Goal: Information Seeking & Learning: Learn about a topic

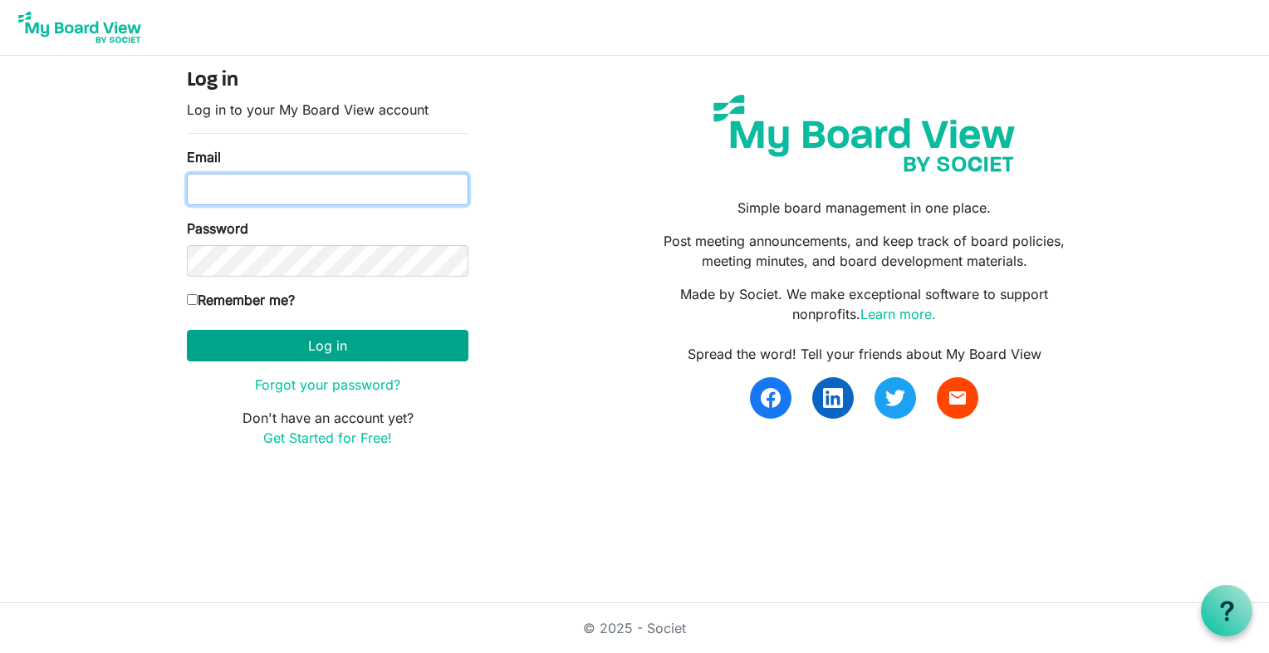
type input "[EMAIL_ADDRESS][PERSON_NAME][PERSON_NAME][DOMAIN_NAME]"
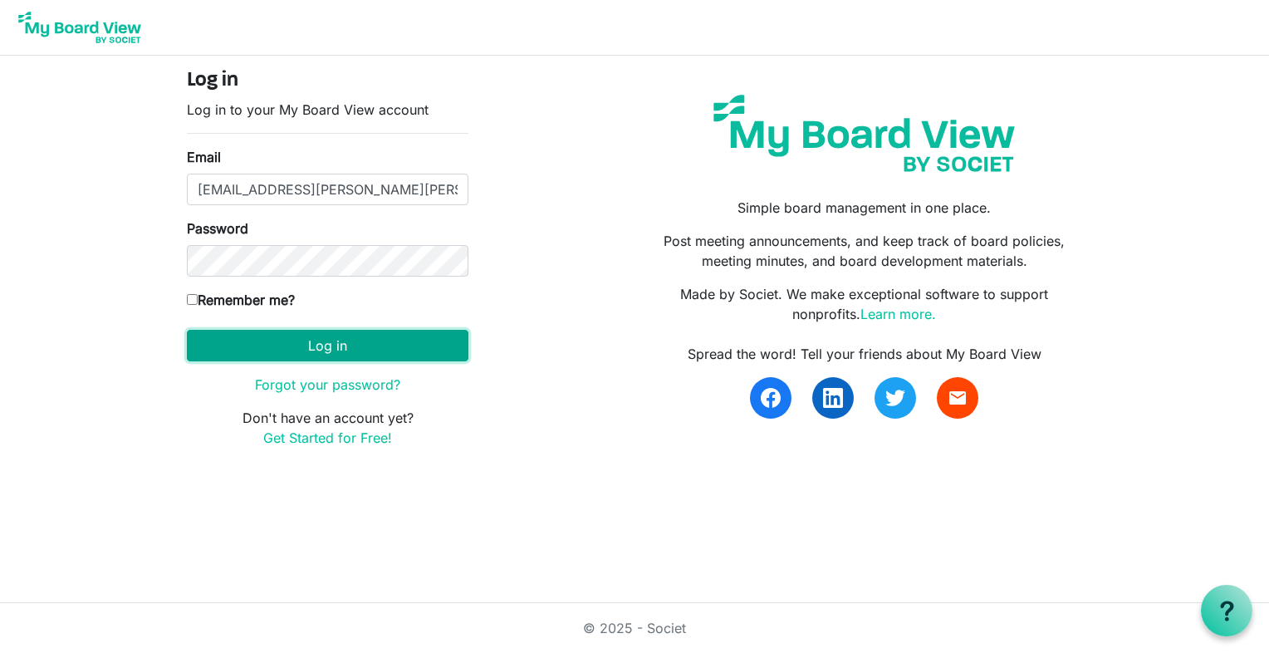
click at [310, 341] on button "Log in" at bounding box center [328, 346] width 282 height 32
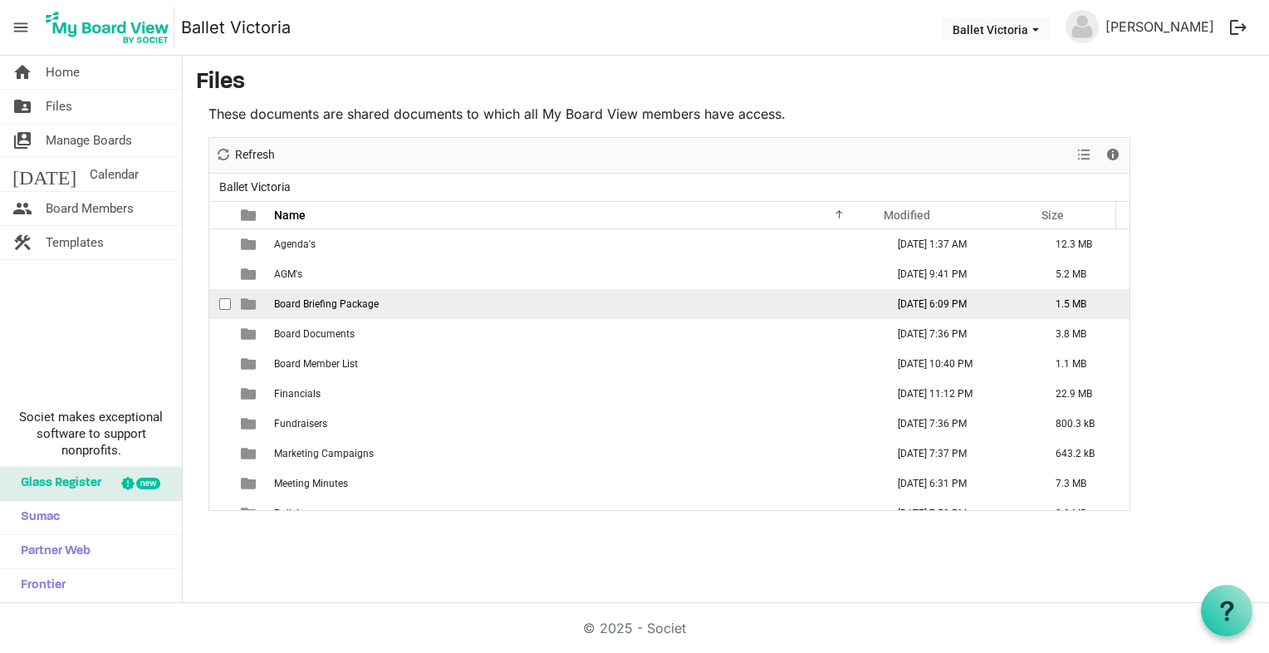
click at [299, 304] on span "Board Briefing Package" at bounding box center [326, 304] width 105 height 12
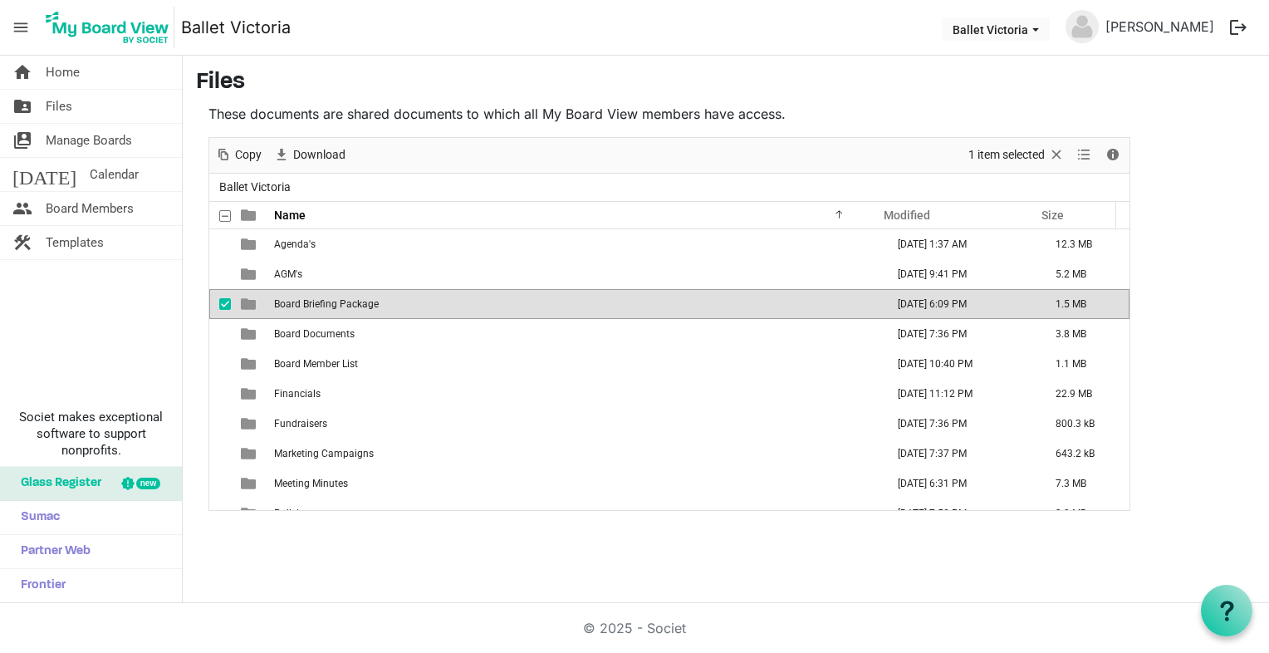
click at [299, 304] on span "Board Briefing Package" at bounding box center [326, 304] width 105 height 12
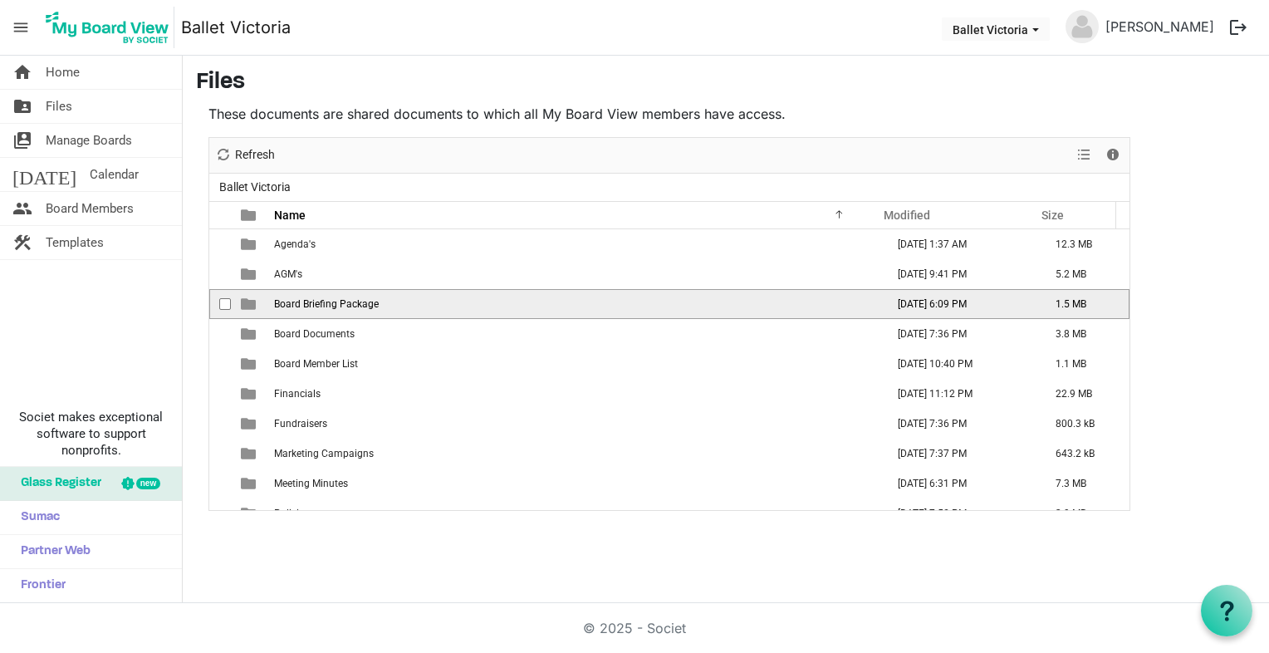
click at [299, 304] on span "Board Briefing Package" at bounding box center [326, 304] width 105 height 12
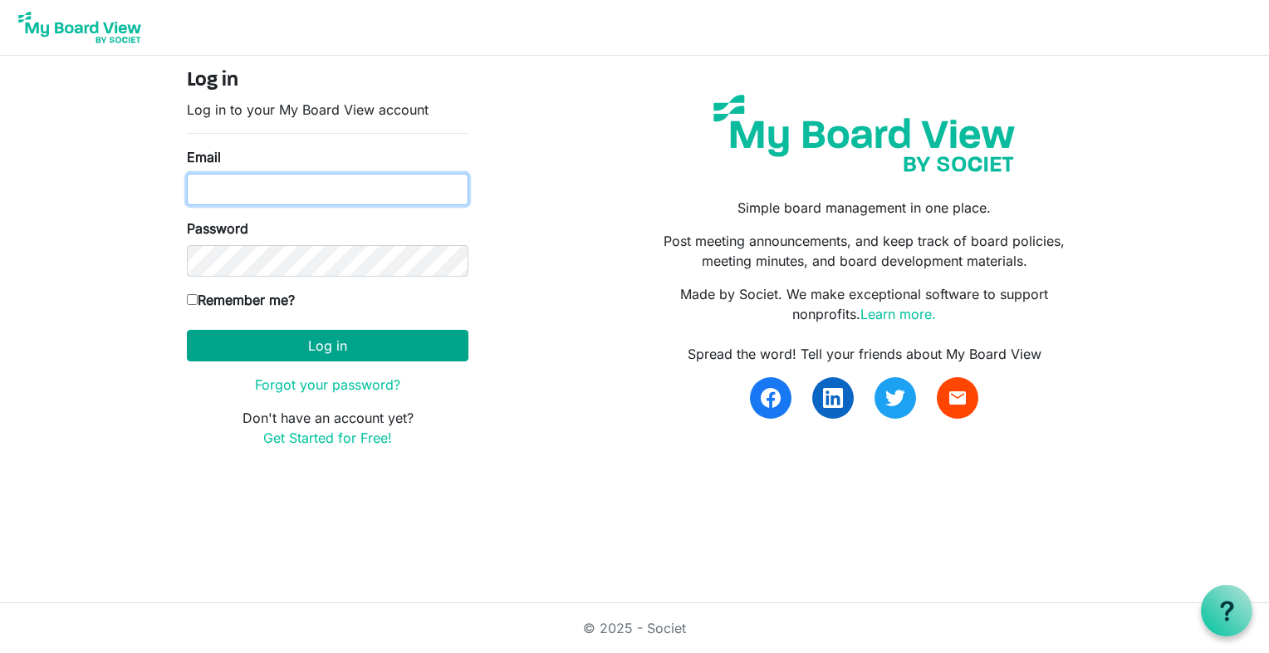
type input "k-mcginnis@shaw.ca"
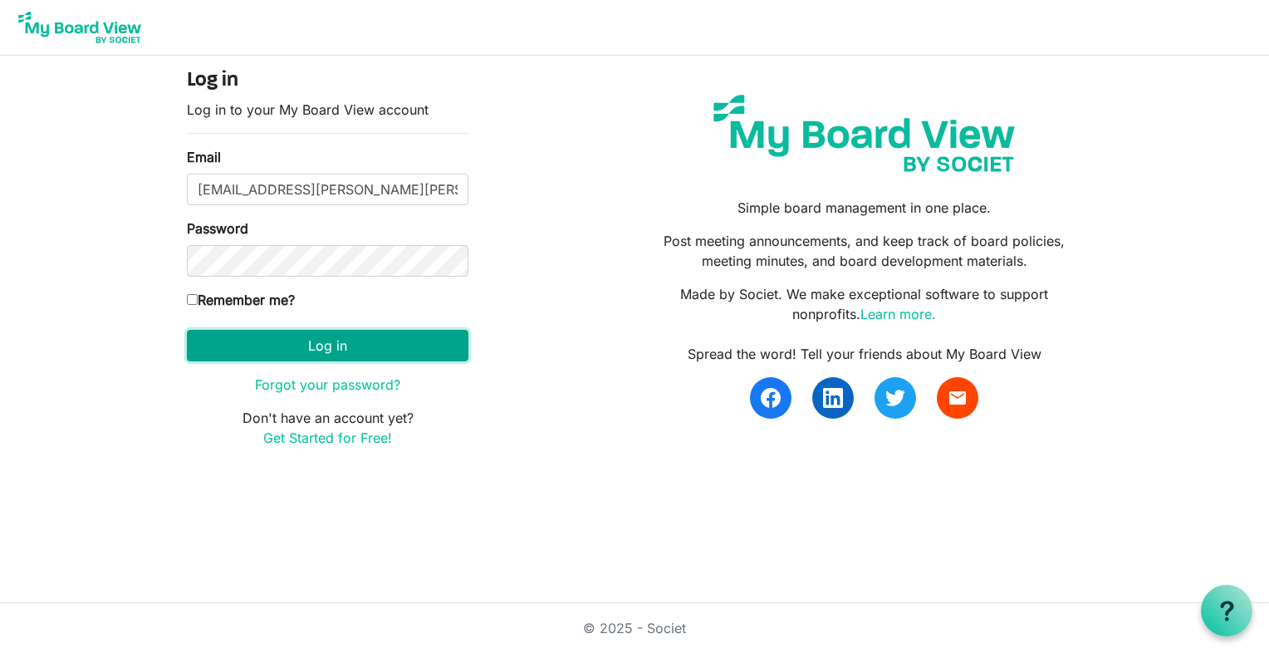
click at [337, 338] on button "Log in" at bounding box center [328, 346] width 282 height 32
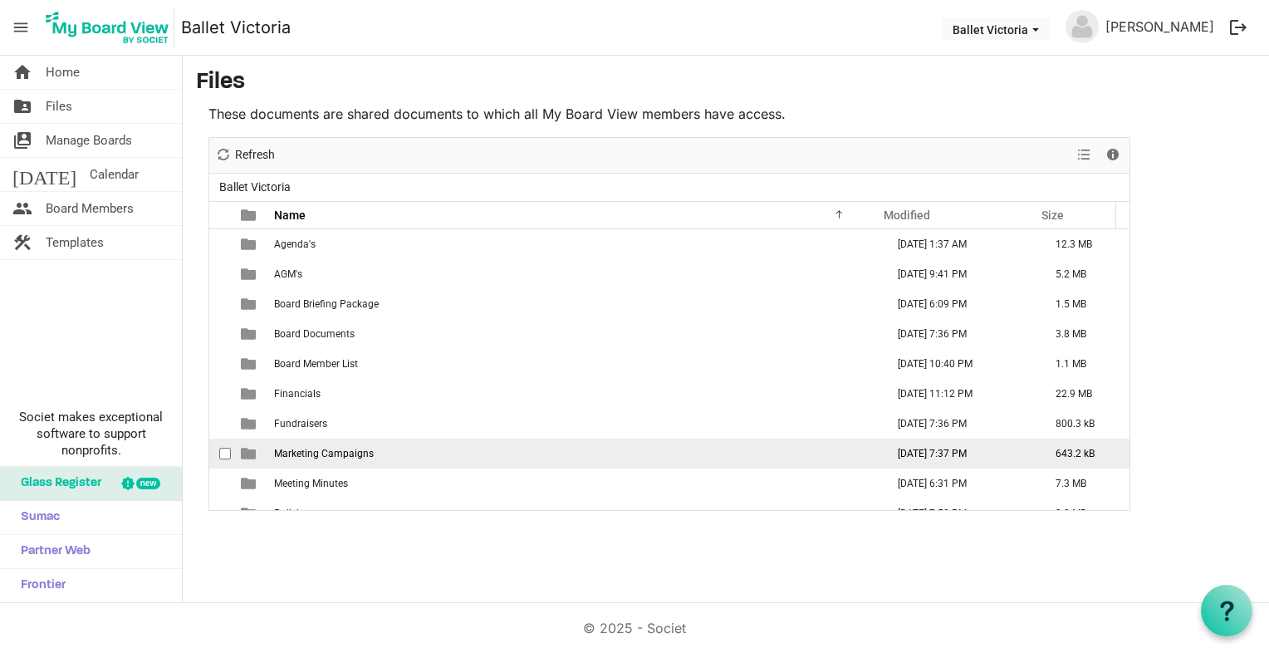
scroll to position [17, 0]
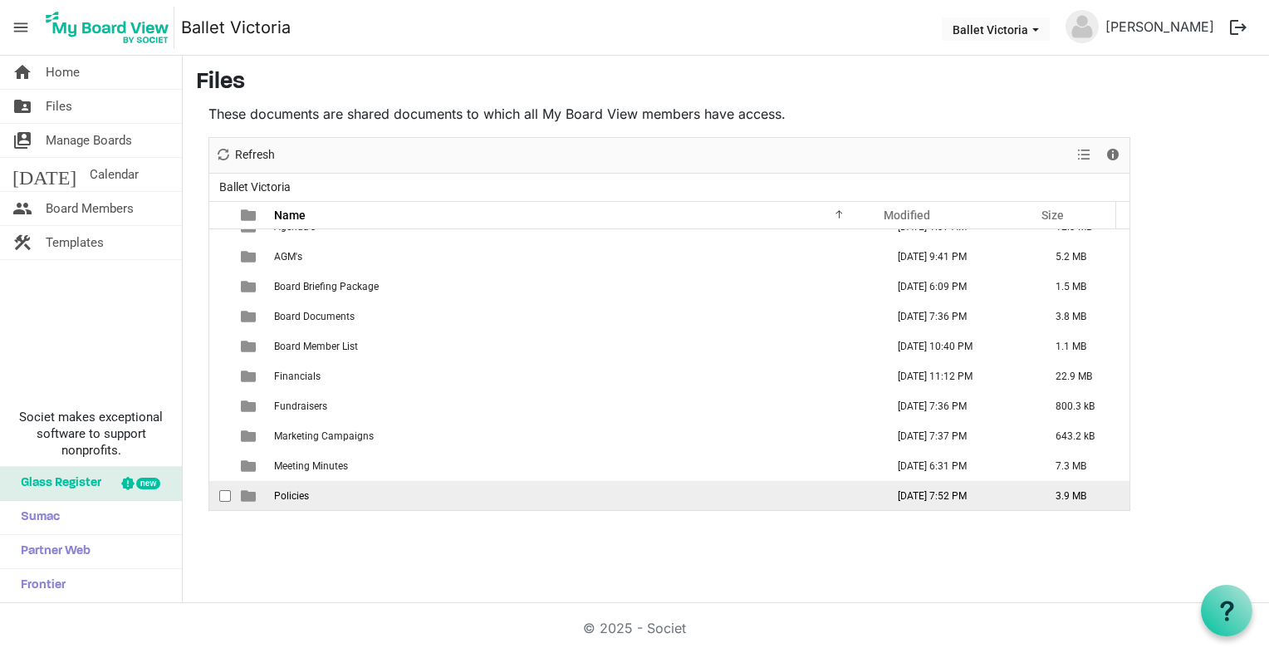
click at [278, 498] on span "Policies" at bounding box center [291, 496] width 35 height 12
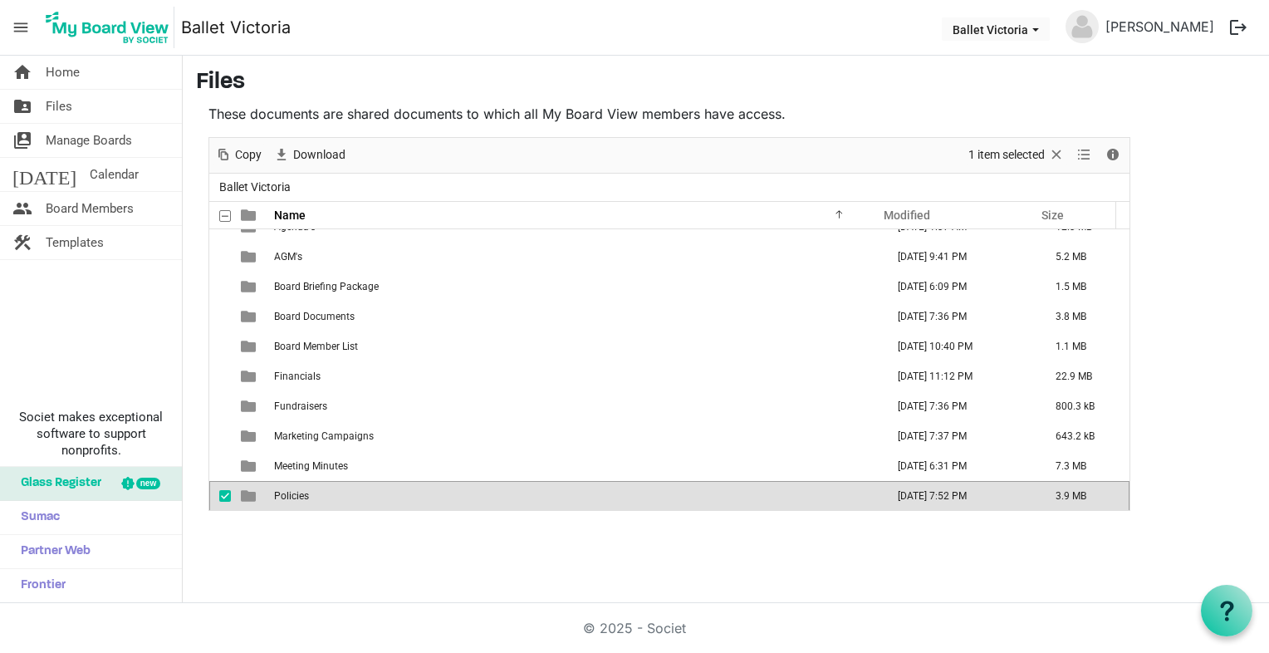
click at [278, 498] on span "Policies" at bounding box center [291, 496] width 35 height 12
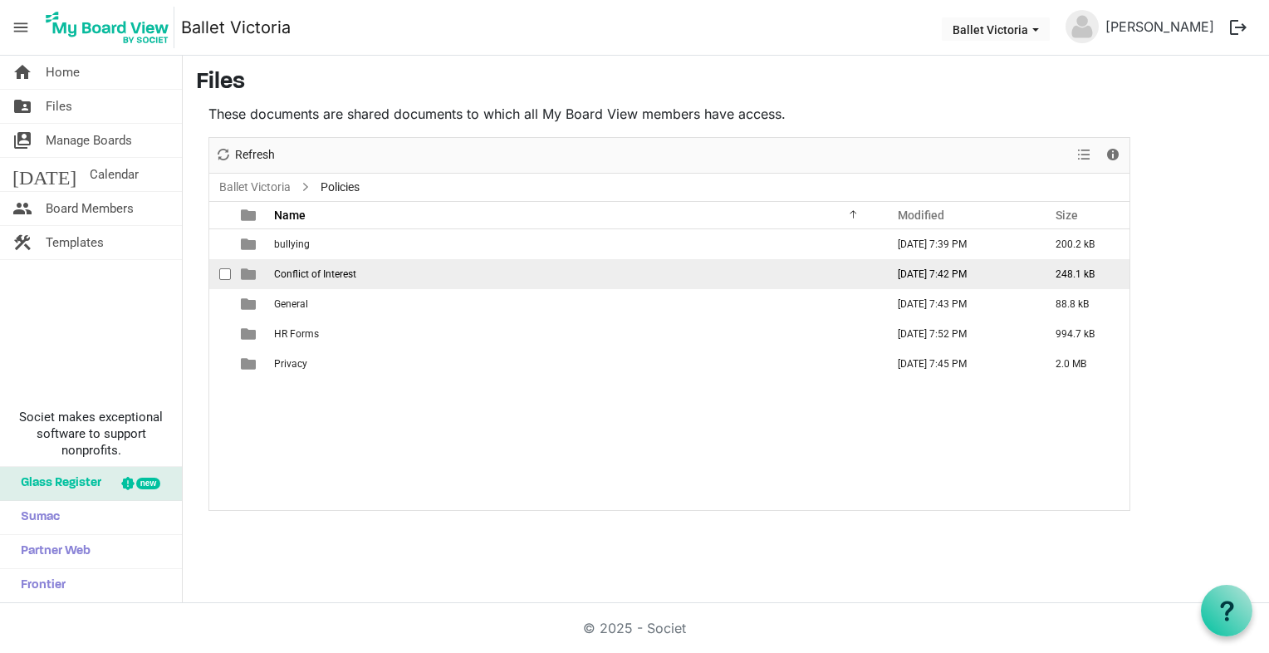
click at [351, 268] on span "Conflict of Interest" at bounding box center [315, 274] width 82 height 12
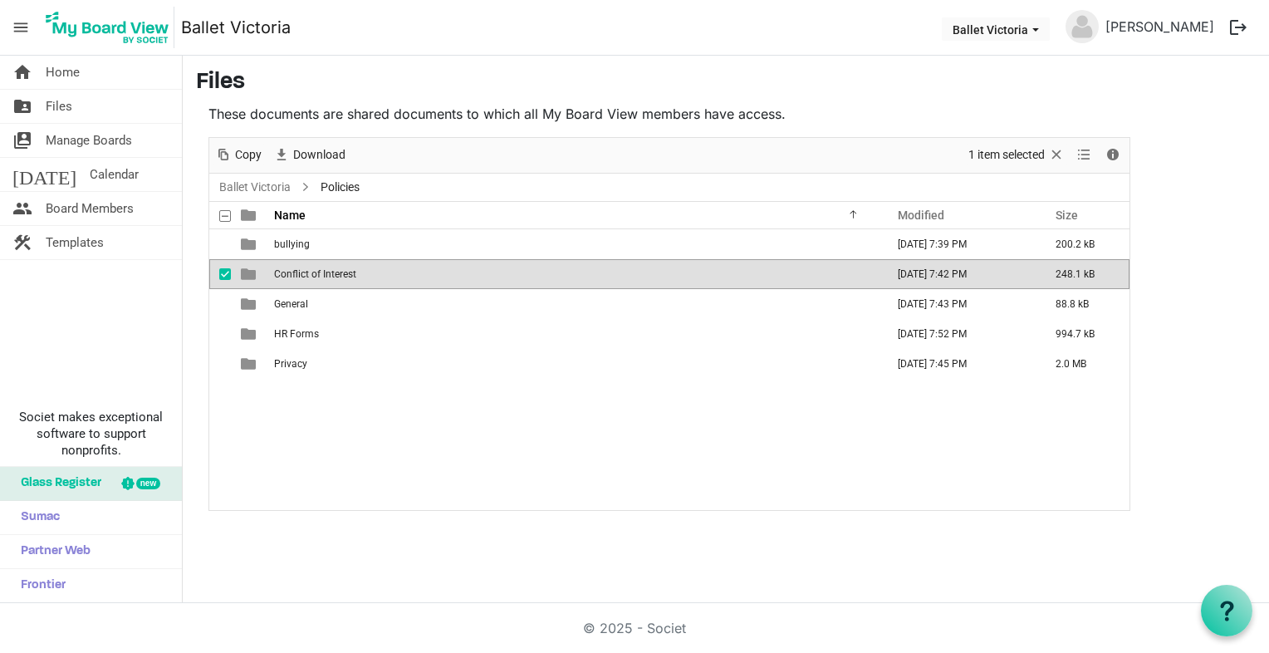
click at [350, 268] on span "Conflict of Interest" at bounding box center [315, 274] width 82 height 12
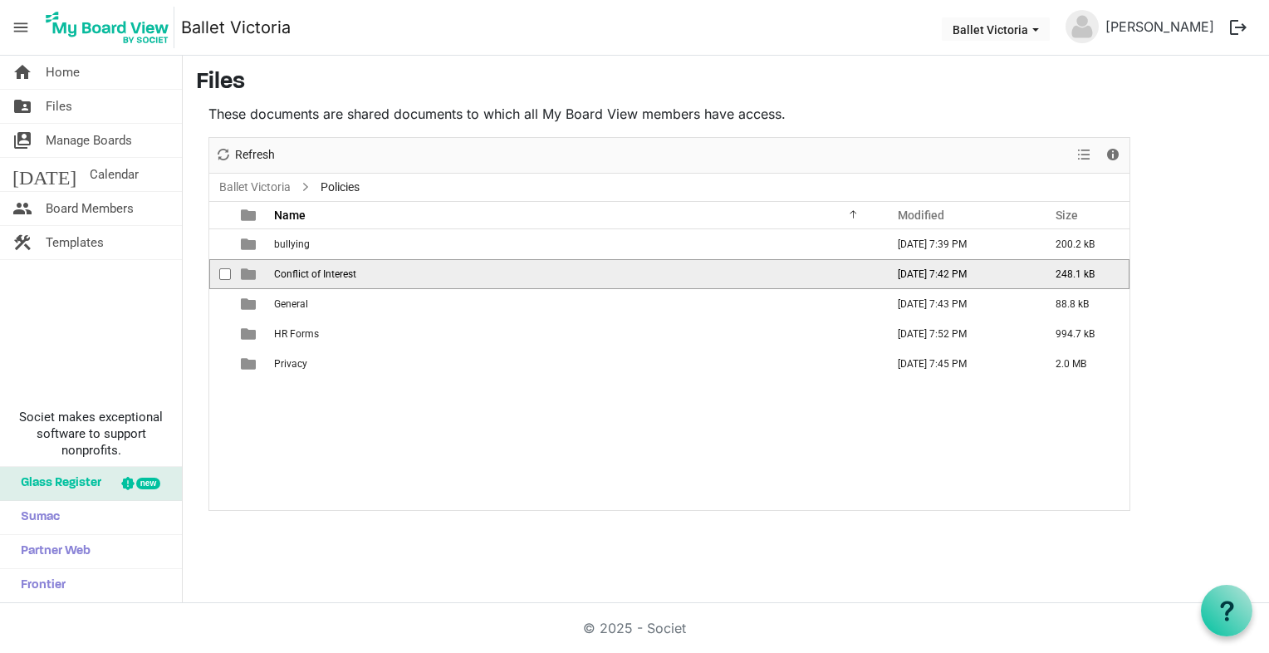
click at [350, 268] on span "Conflict of Interest" at bounding box center [315, 274] width 82 height 12
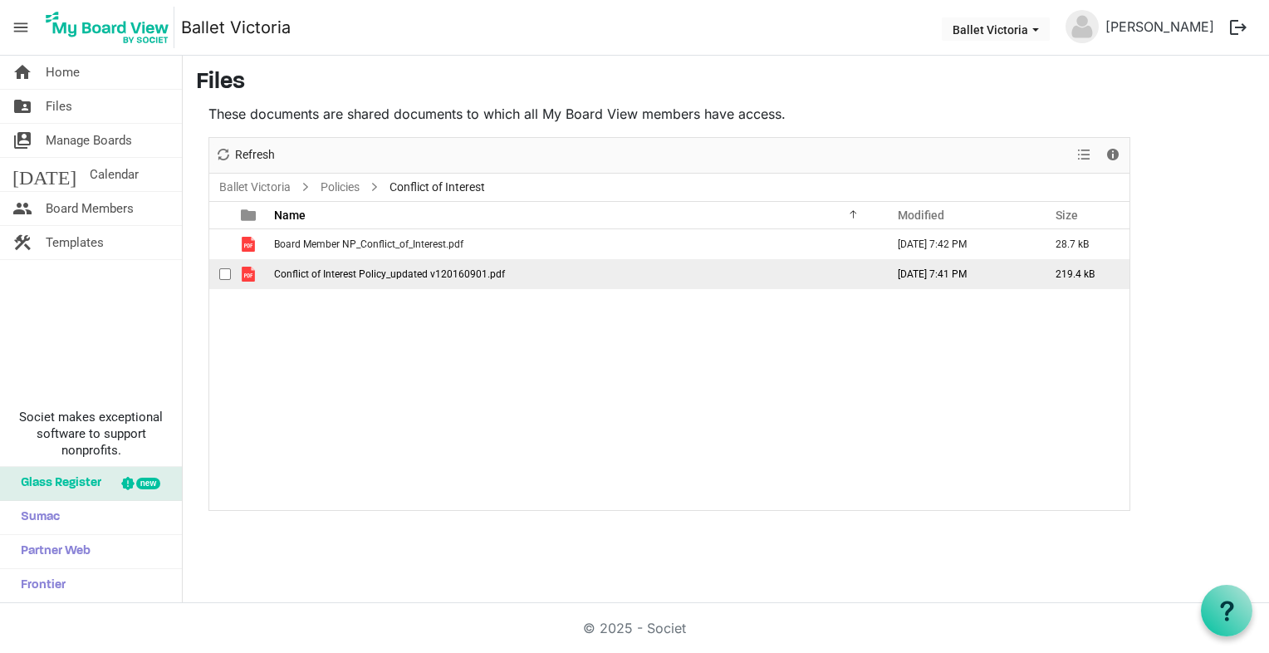
click at [394, 275] on span "Conflict of Interest Policy_updated v120160901.pdf" at bounding box center [389, 274] width 231 height 12
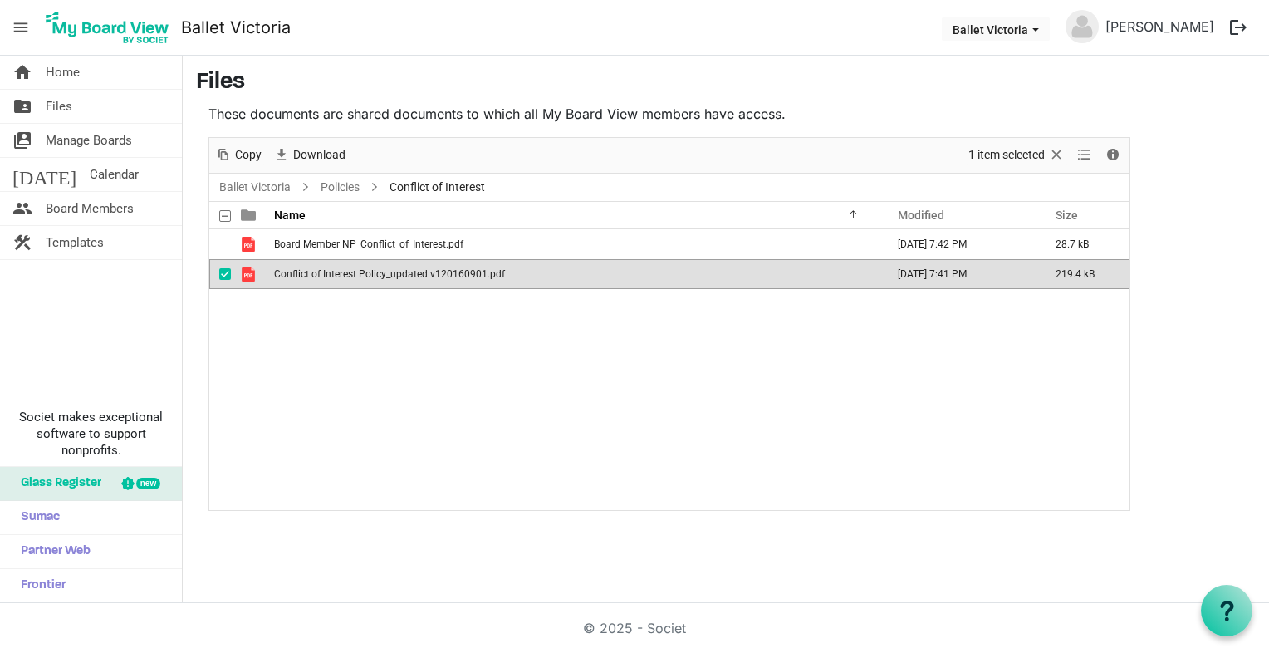
click at [394, 275] on span "Conflict of Interest Policy_updated v120160901.pdf" at bounding box center [389, 274] width 231 height 12
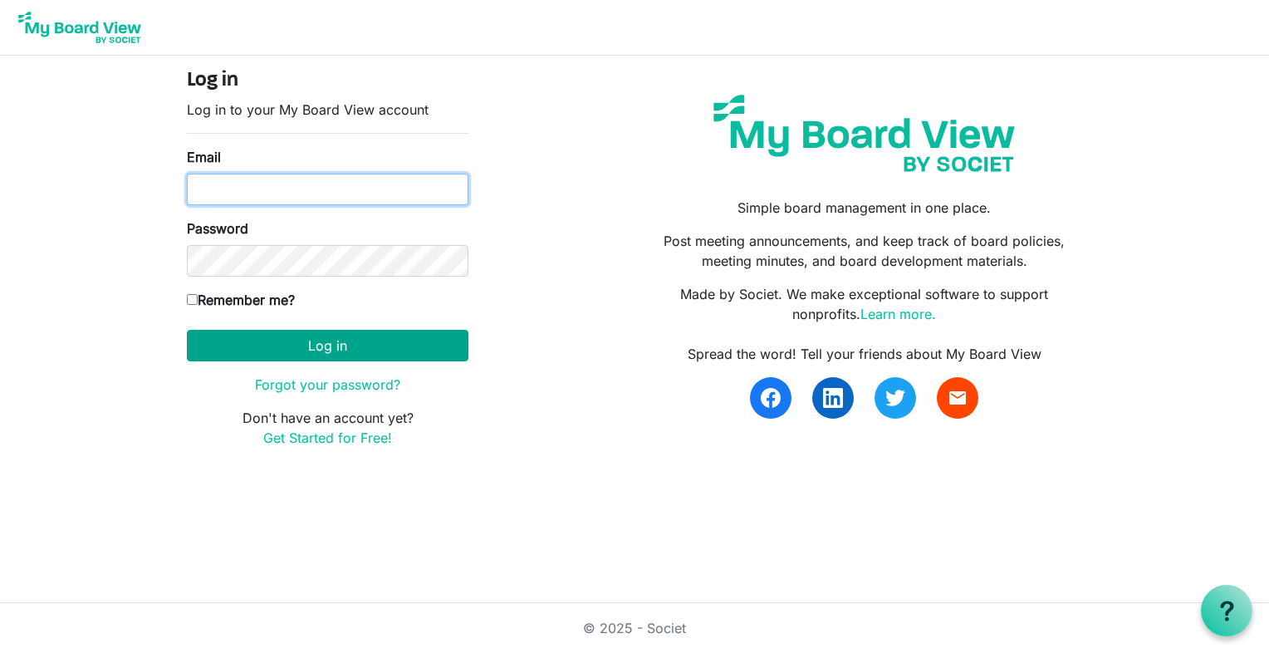
type input "[EMAIL_ADDRESS][PERSON_NAME][PERSON_NAME][DOMAIN_NAME]"
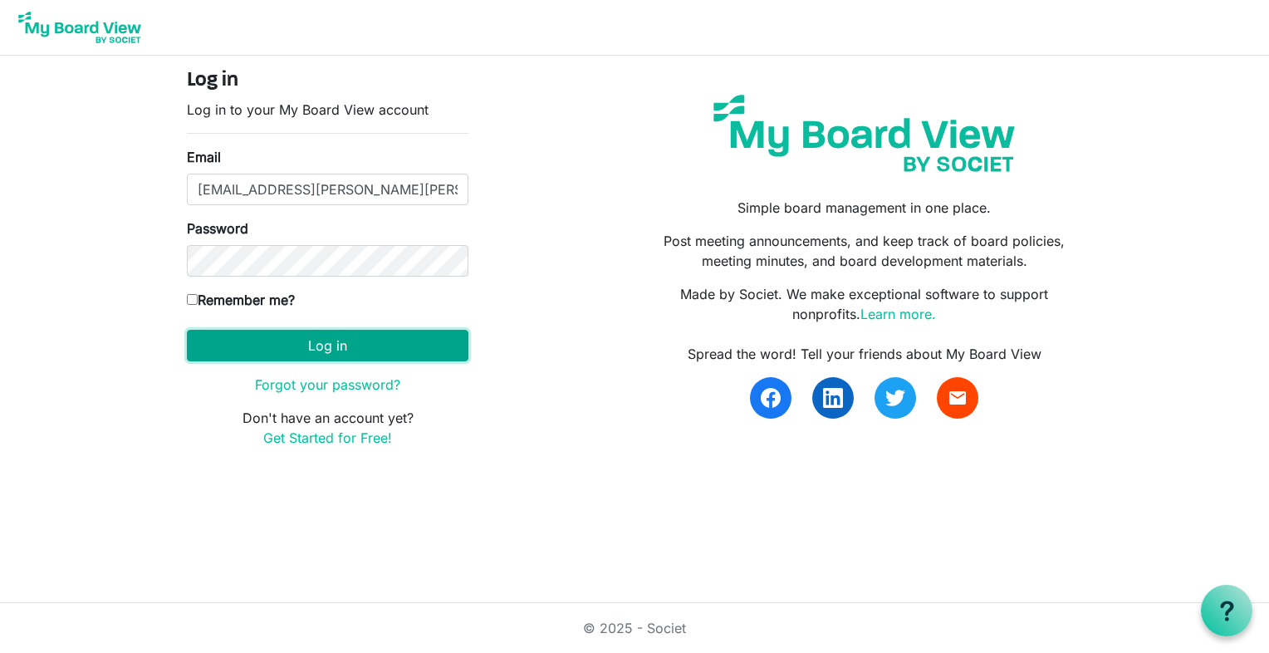
click at [321, 343] on button "Log in" at bounding box center [328, 346] width 282 height 32
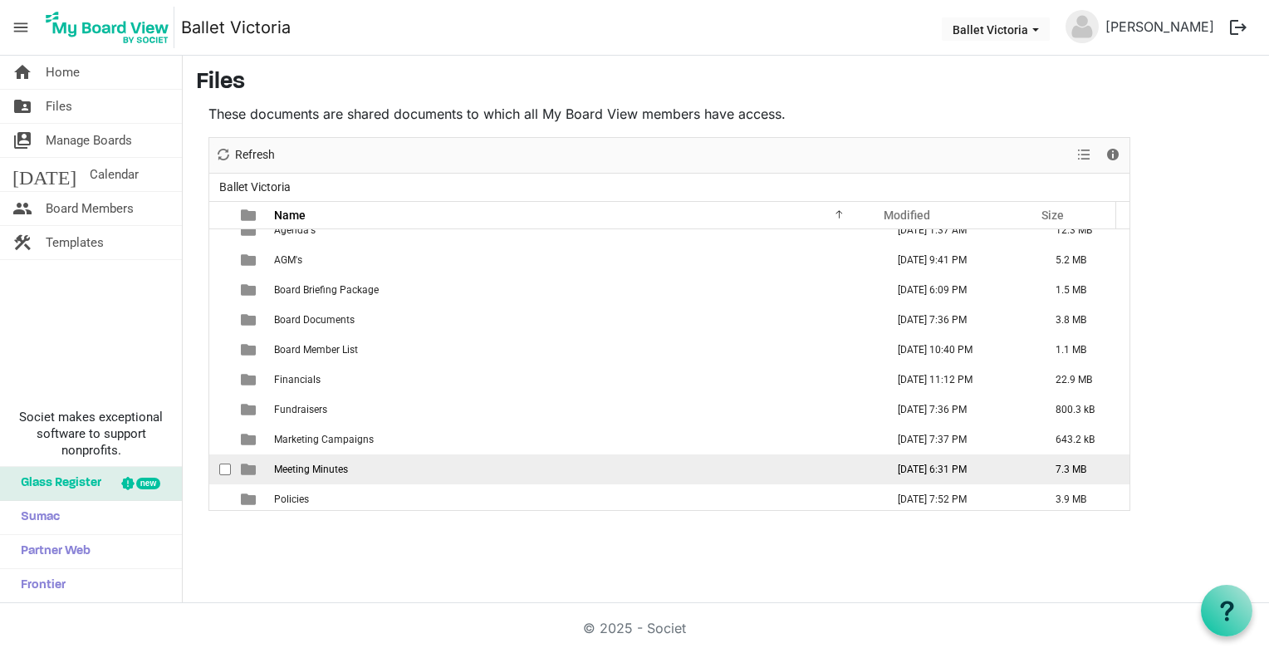
scroll to position [17, 0]
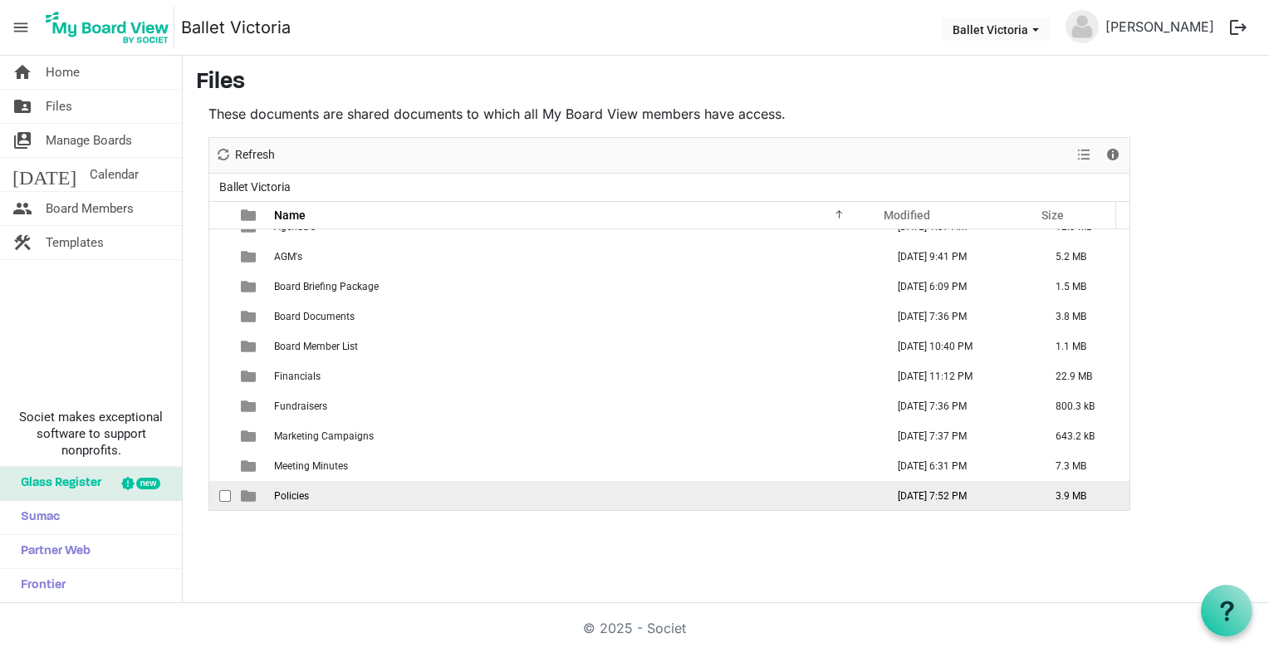
click at [284, 498] on span "Policies" at bounding box center [291, 496] width 35 height 12
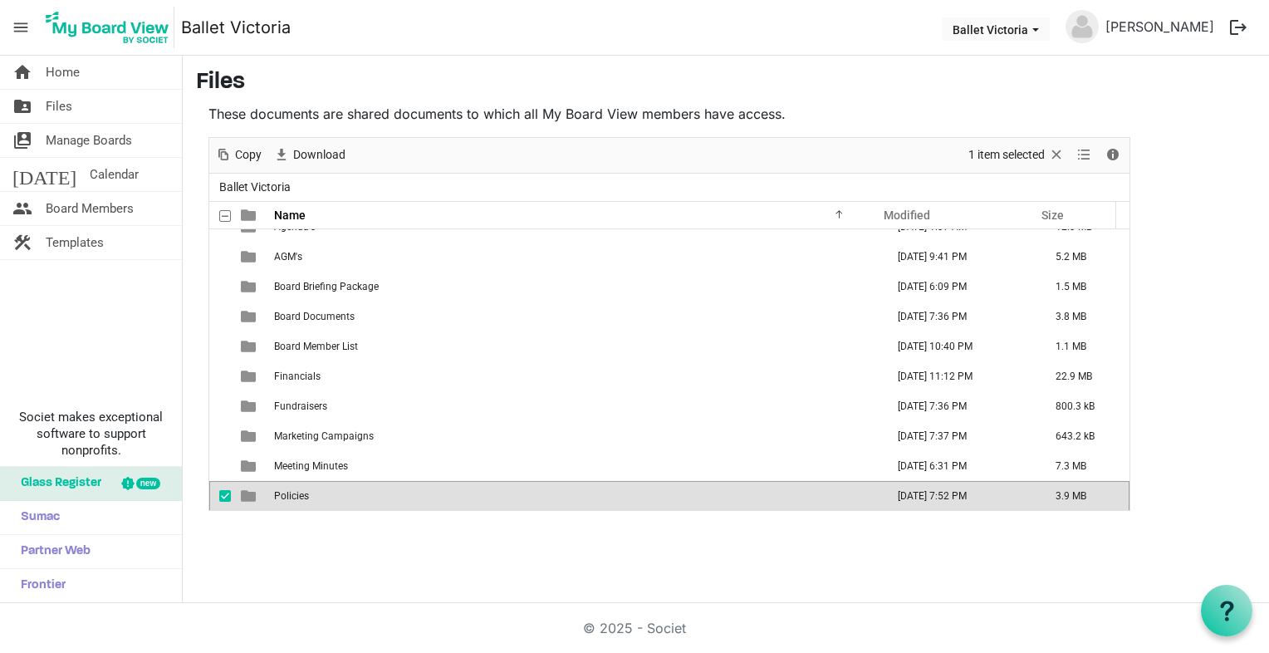
click at [244, 498] on span "is template cell column header type" at bounding box center [248, 495] width 15 height 15
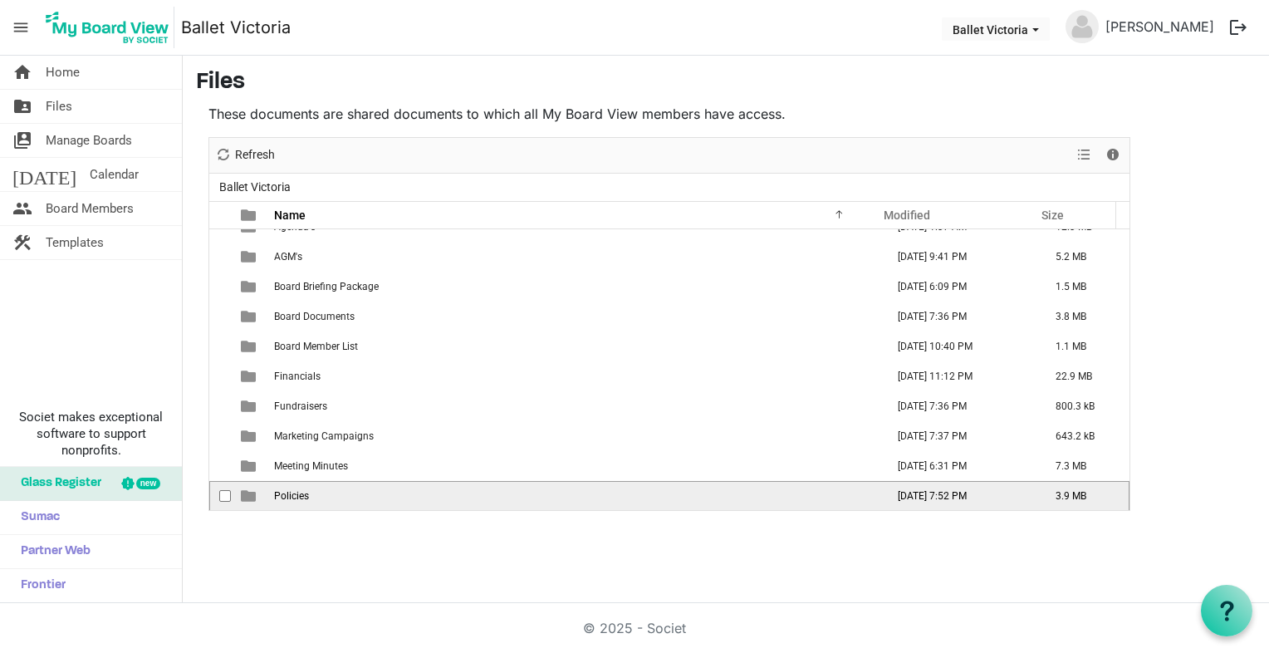
click at [244, 498] on span "is template cell column header type" at bounding box center [248, 495] width 15 height 15
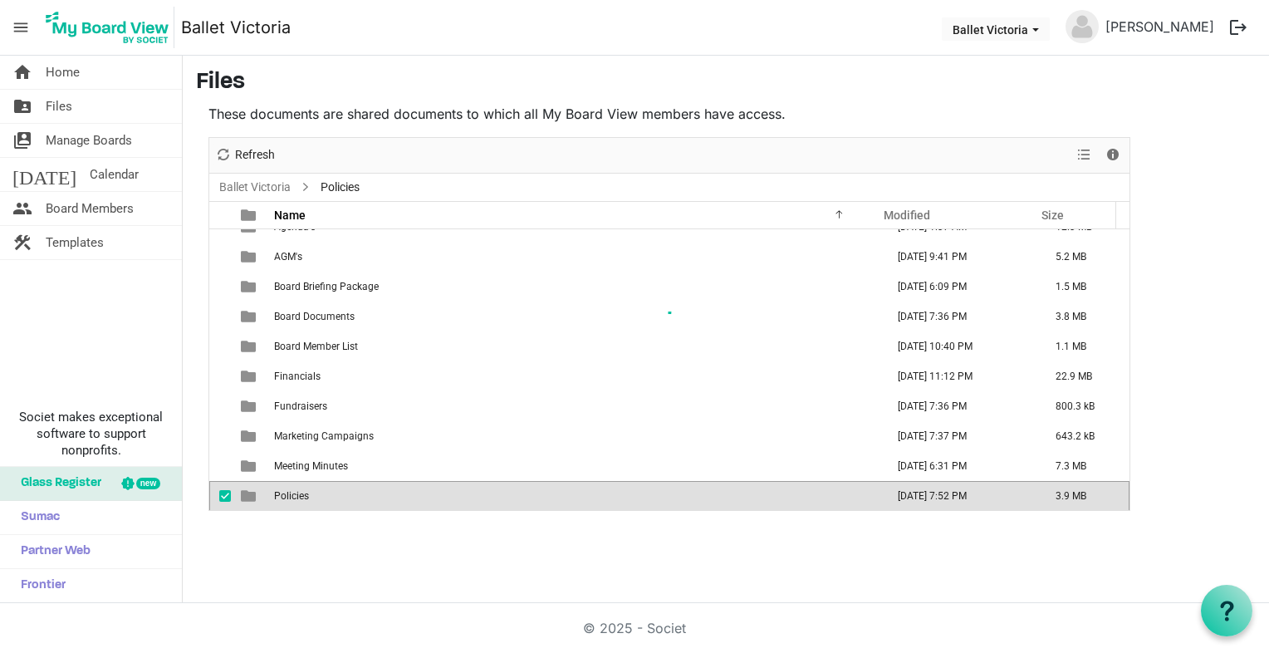
scroll to position [0, 0]
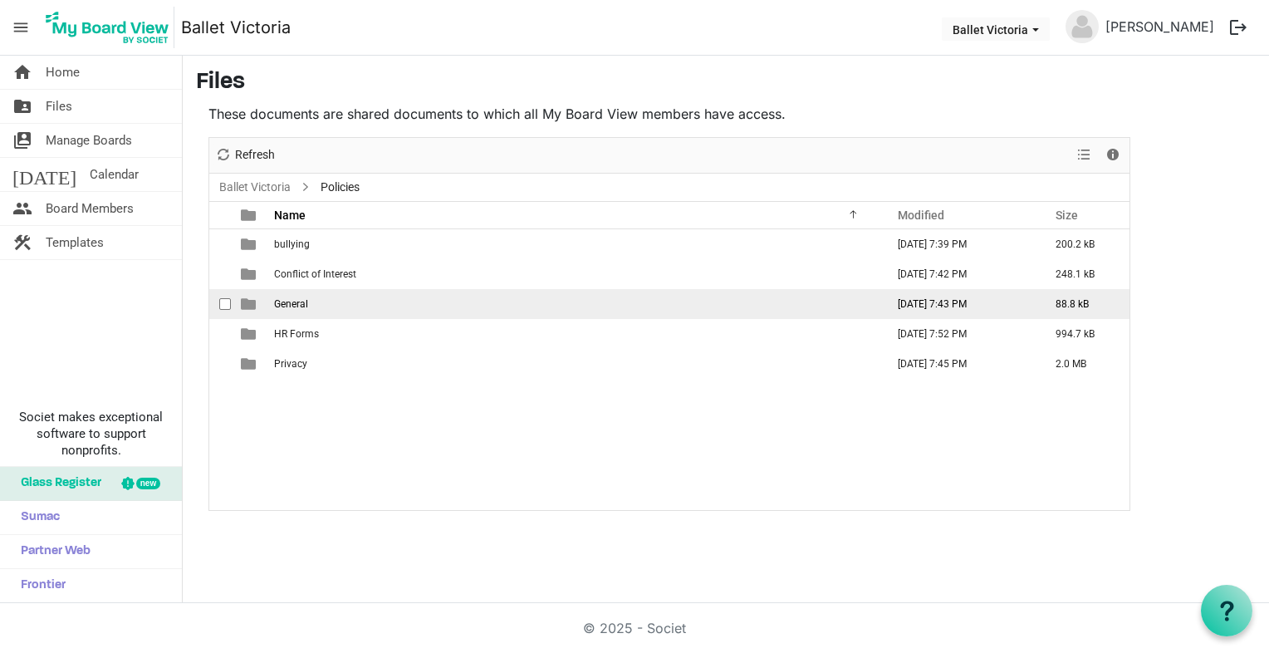
click at [299, 302] on span "General" at bounding box center [291, 304] width 34 height 12
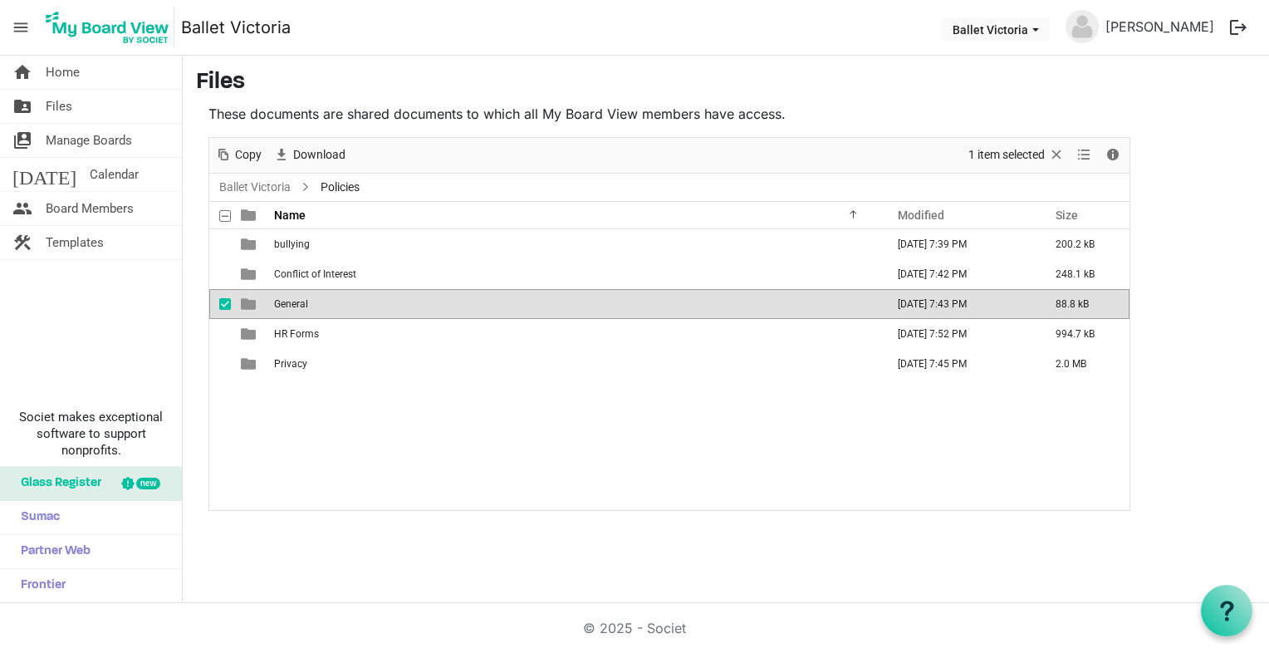
click at [299, 302] on span "General" at bounding box center [291, 304] width 34 height 12
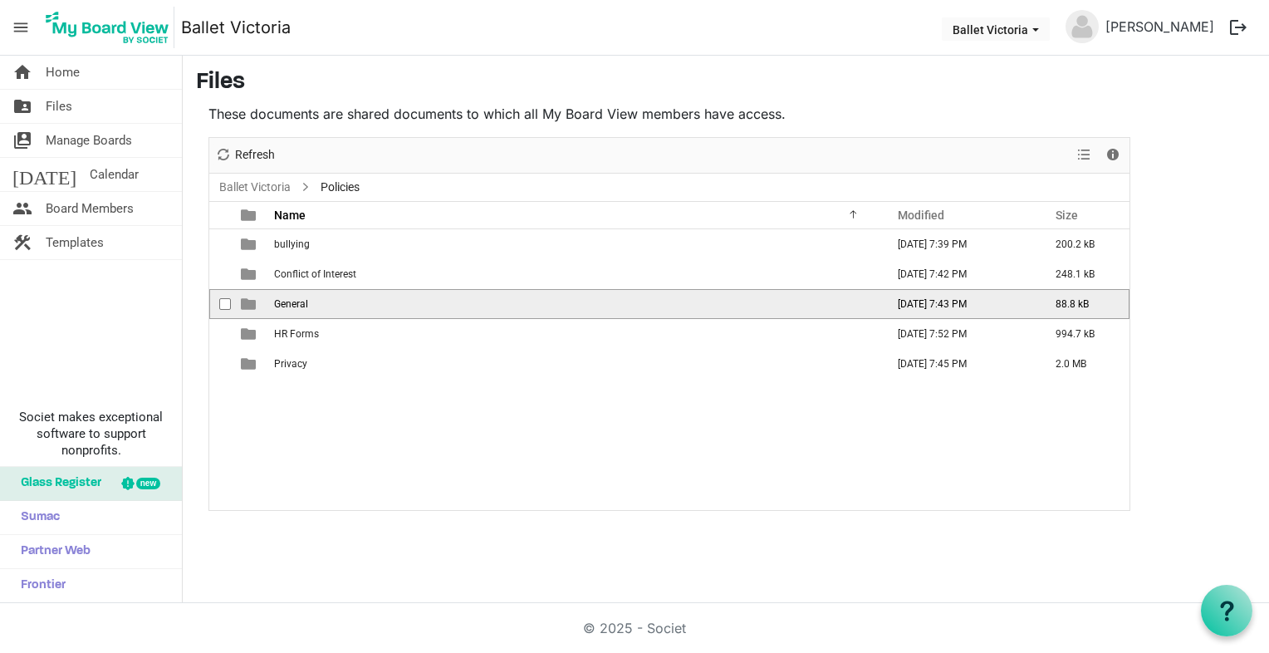
click at [299, 302] on span "General" at bounding box center [291, 304] width 34 height 12
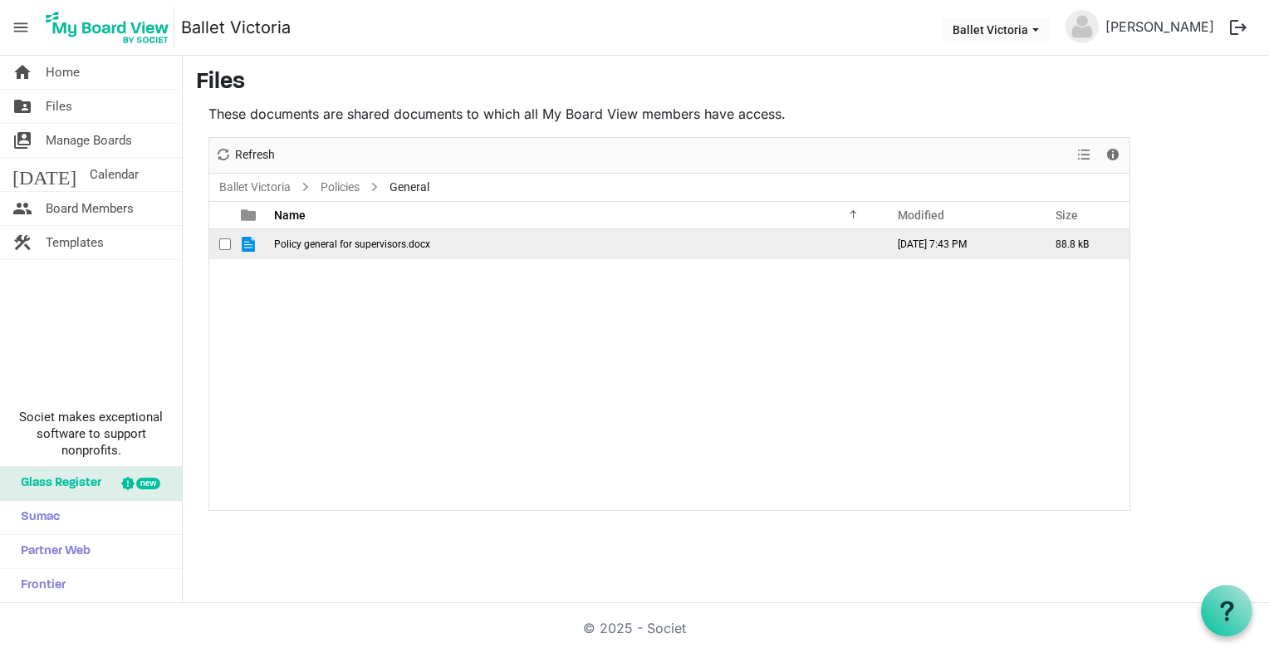
click at [290, 240] on span "Policy general for supervisors.docx" at bounding box center [352, 244] width 156 height 12
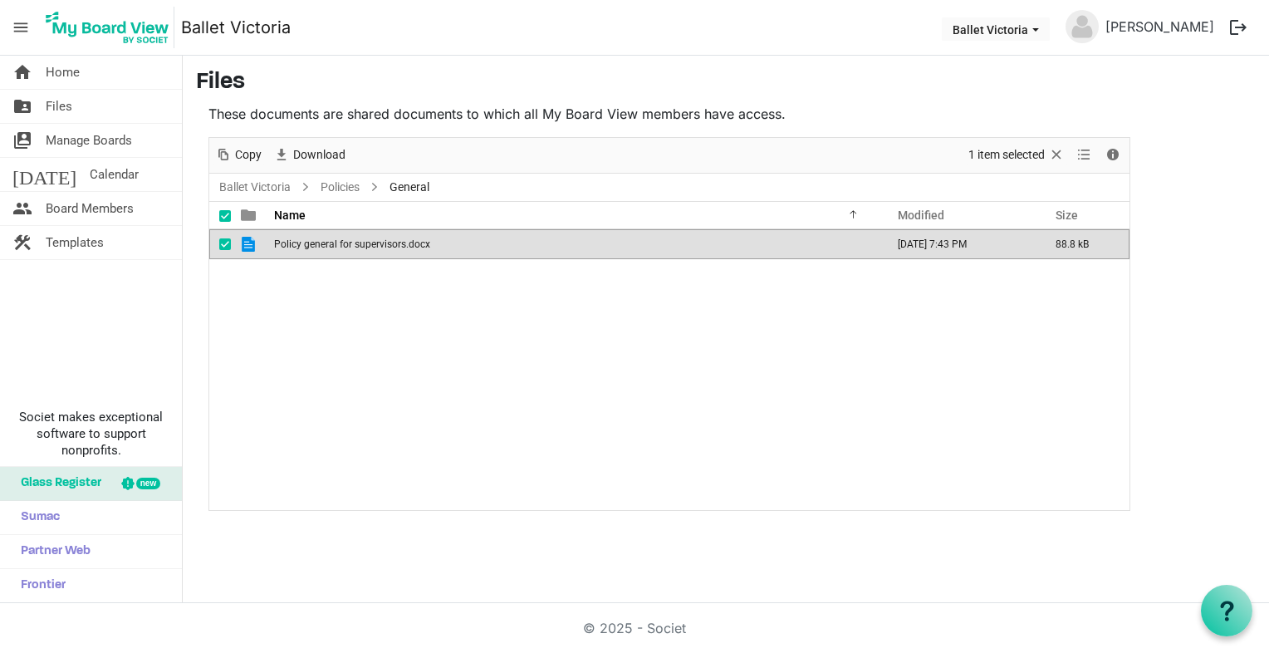
click at [290, 240] on span "Policy general for supervisors.docx" at bounding box center [352, 244] width 156 height 12
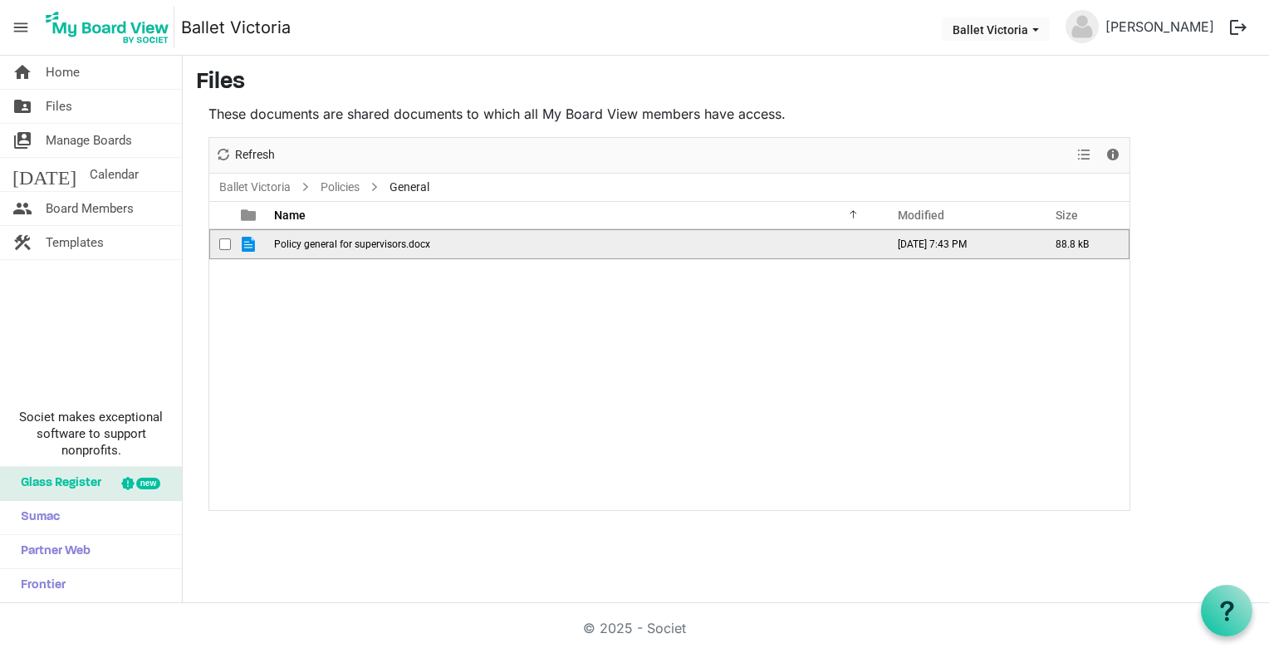
click at [290, 240] on span "Policy general for supervisors.docx" at bounding box center [352, 244] width 156 height 12
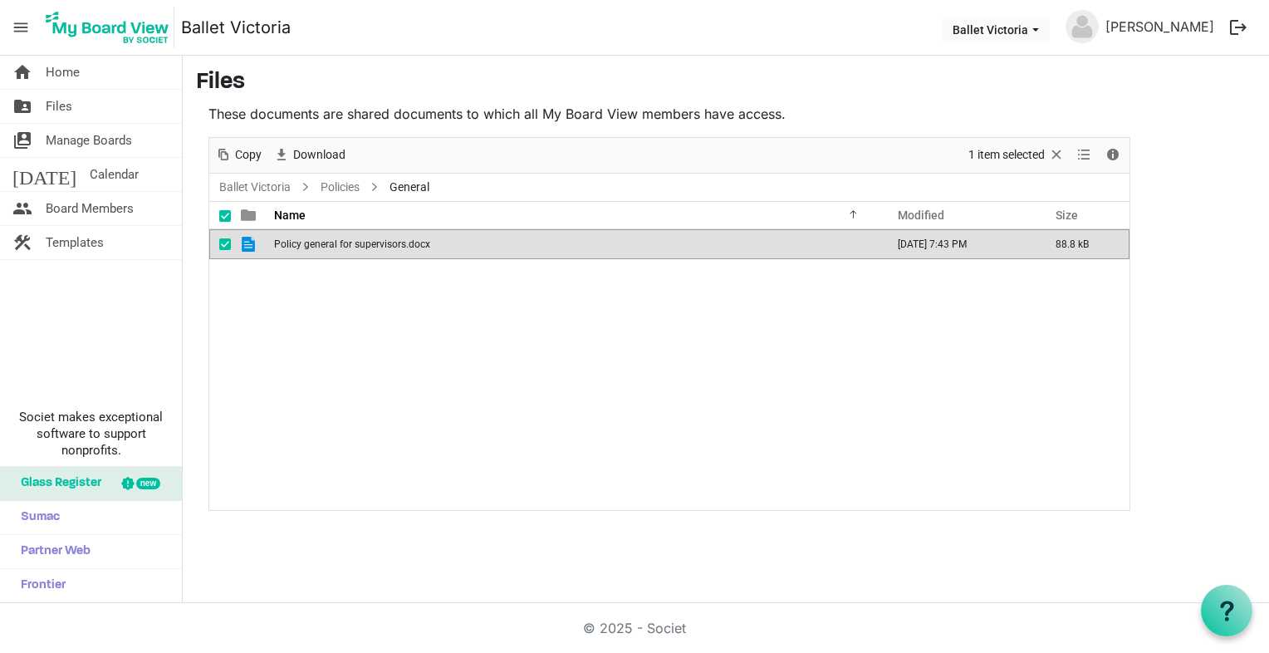
click at [342, 244] on span "Policy general for supervisors.docx" at bounding box center [352, 244] width 156 height 12
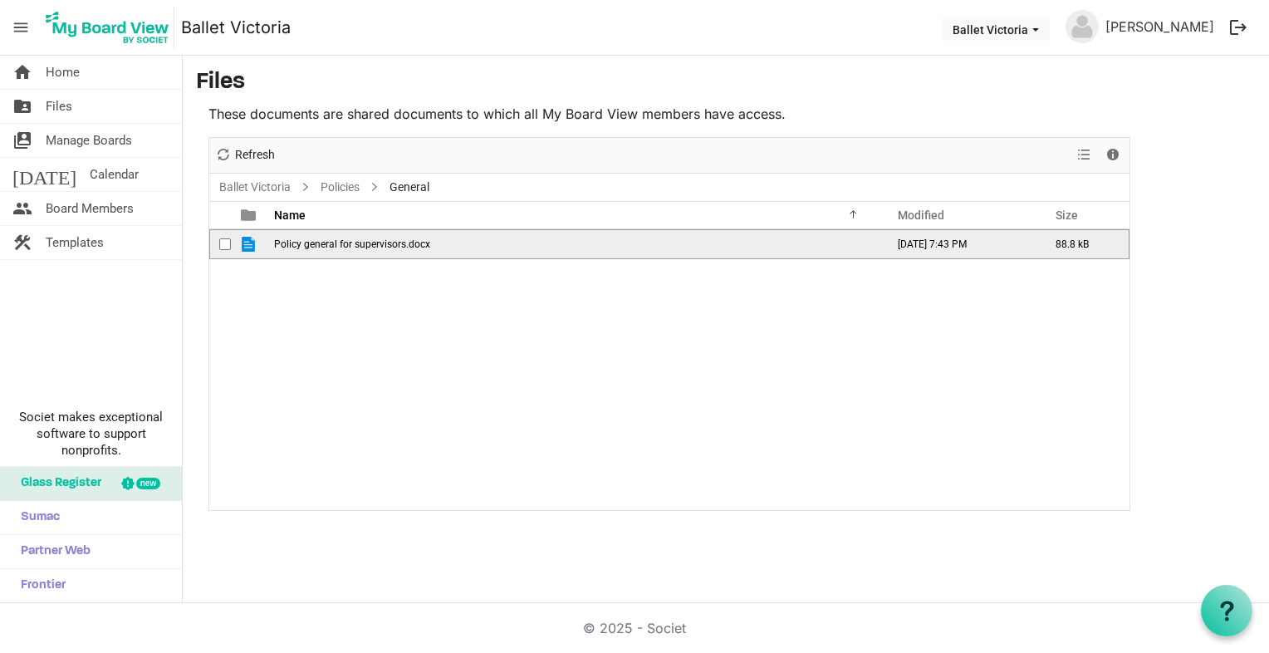
click at [342, 244] on span "Policy general for supervisors.docx" at bounding box center [352, 244] width 156 height 12
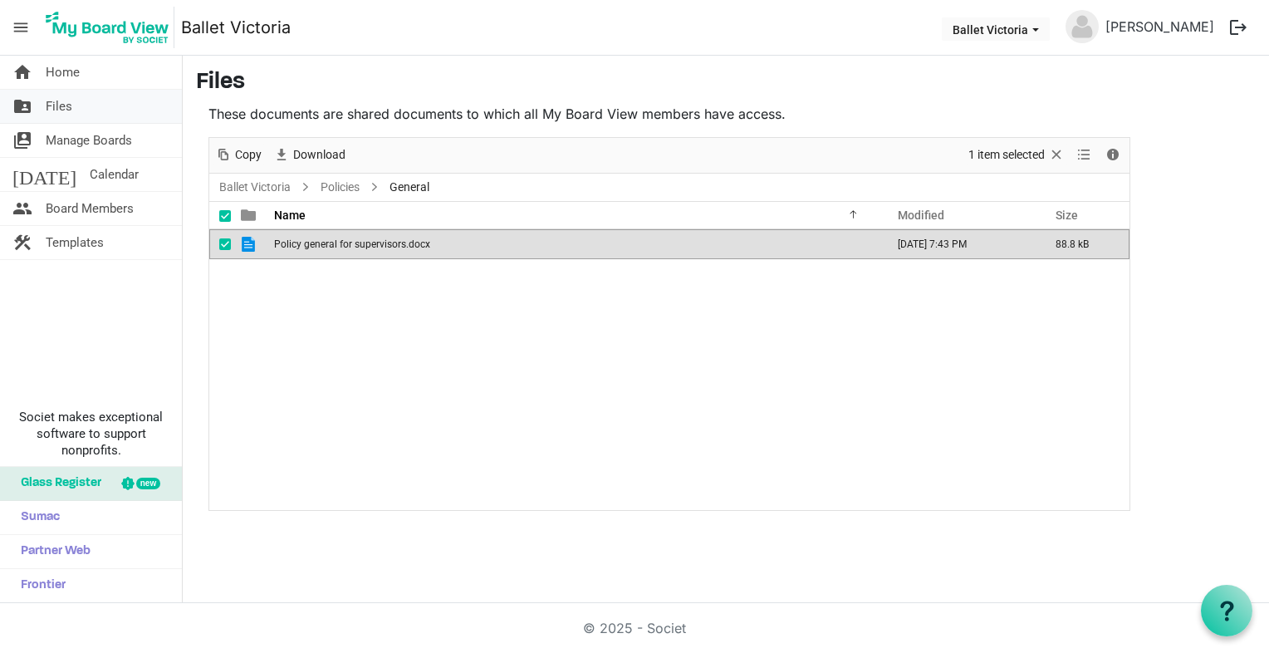
click at [49, 106] on span "Files" at bounding box center [59, 106] width 27 height 33
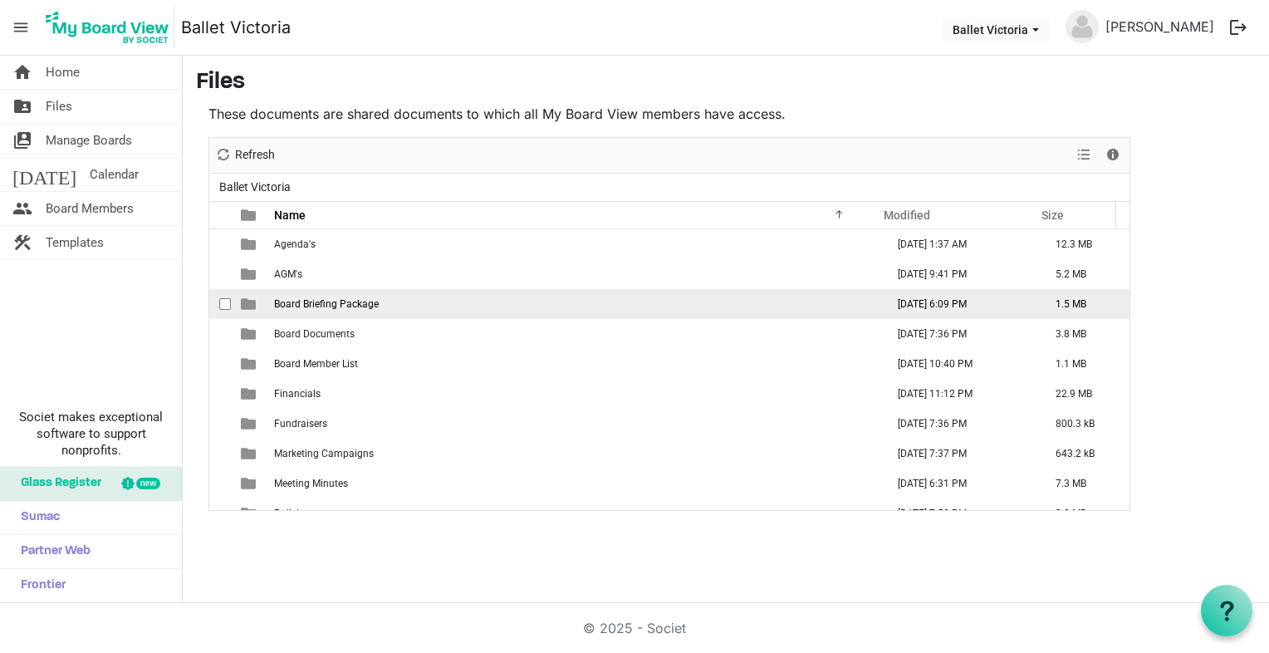
click at [372, 305] on span "Board Briefing Package" at bounding box center [326, 304] width 105 height 12
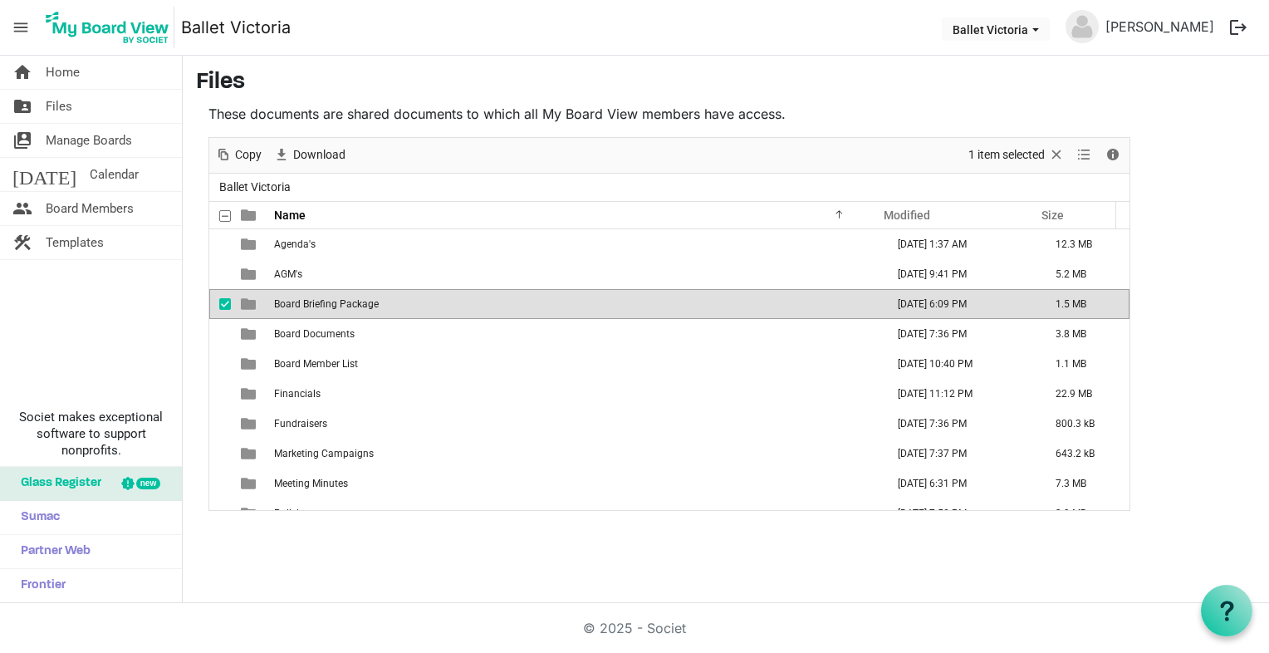
click at [372, 305] on span "Board Briefing Package" at bounding box center [326, 304] width 105 height 12
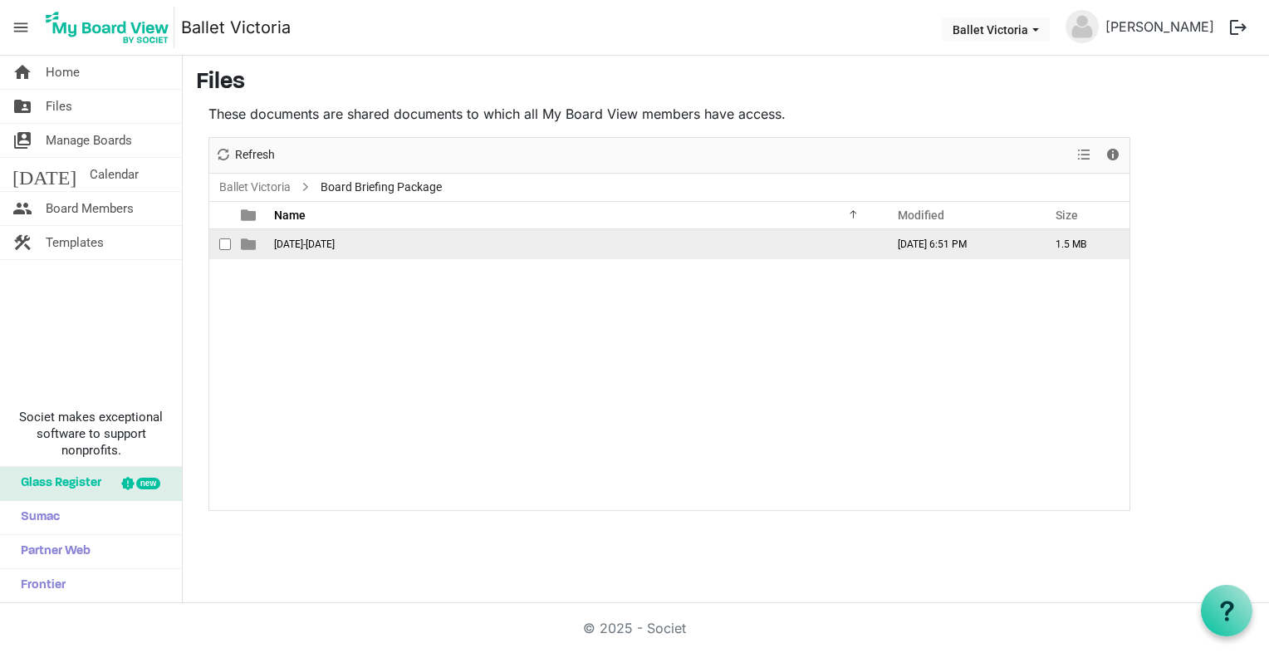
click at [247, 243] on span "is template cell column header type" at bounding box center [248, 244] width 15 height 15
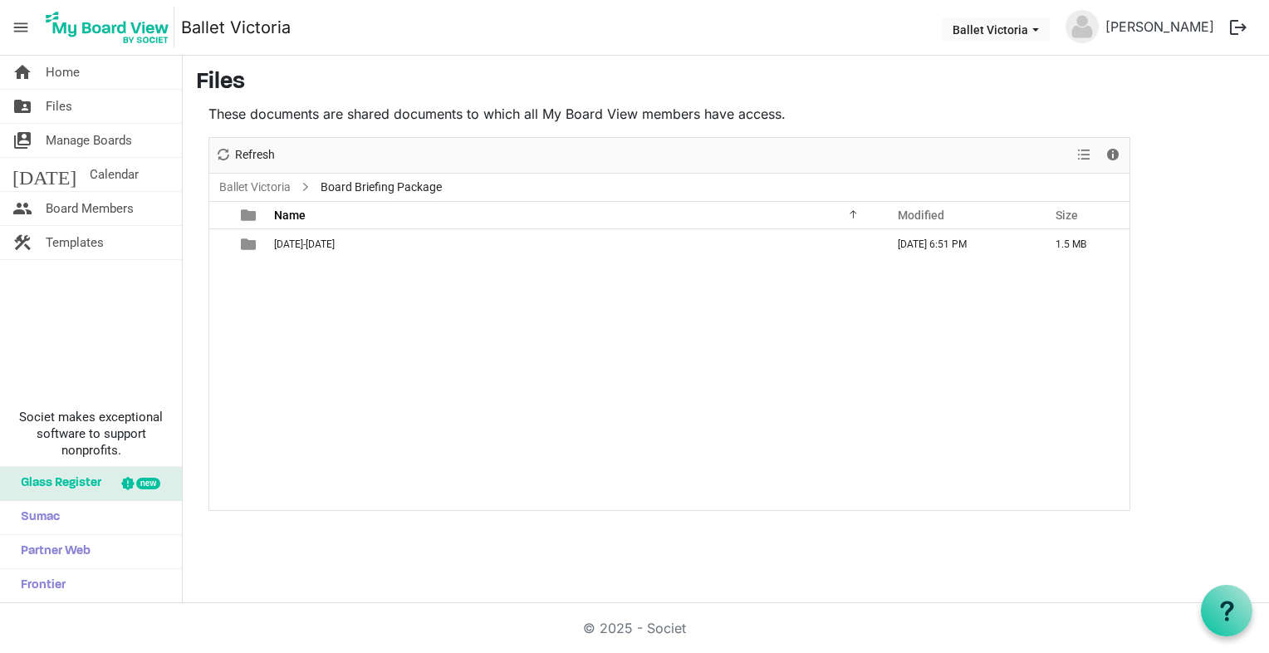
click at [246, 243] on span "is template cell column header type" at bounding box center [248, 244] width 15 height 15
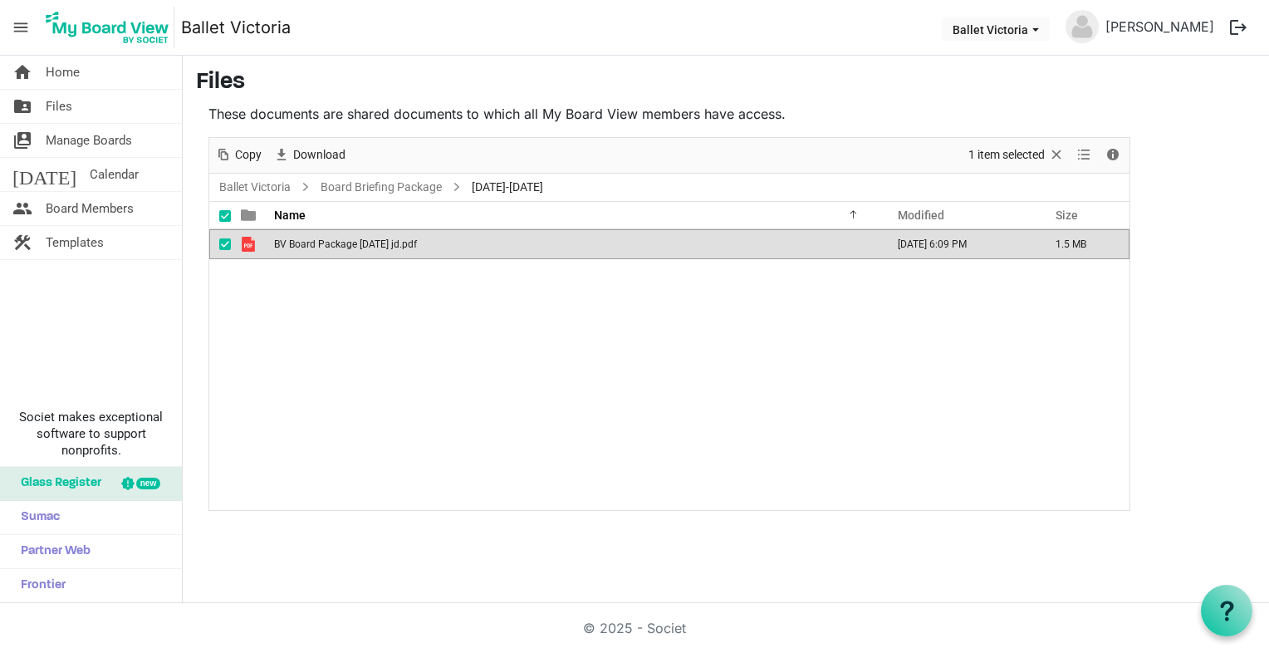
click at [246, 243] on span "is template cell column header type" at bounding box center [248, 244] width 15 height 15
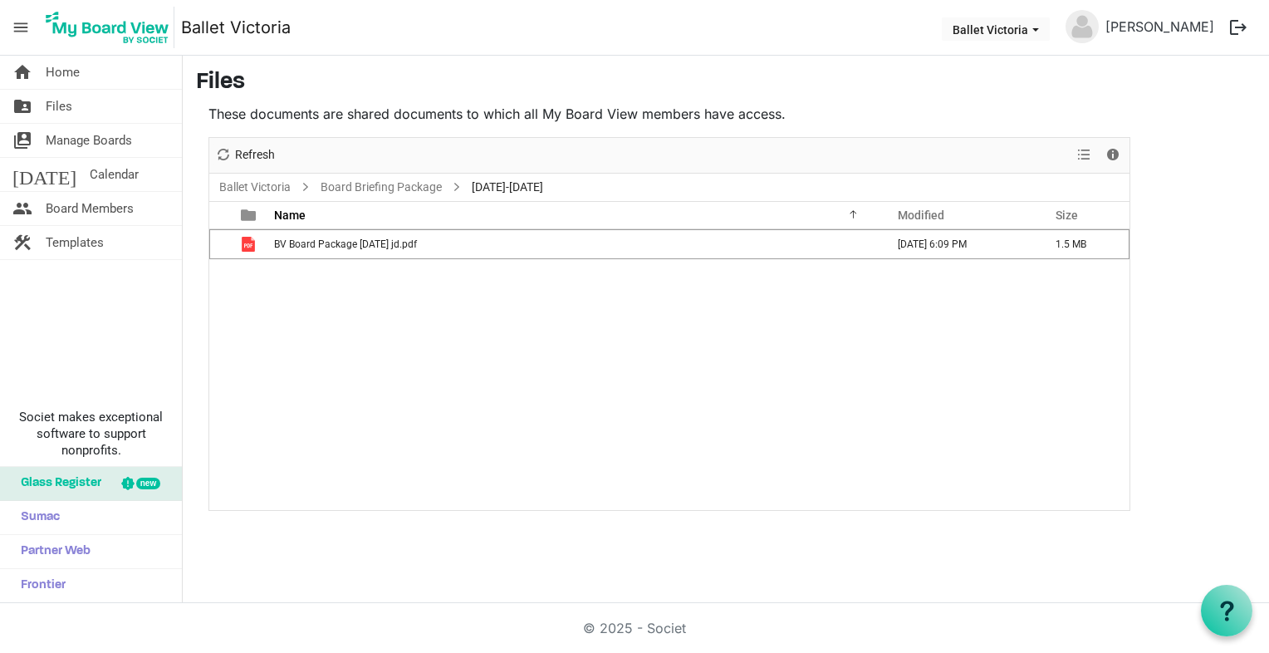
click at [246, 243] on span "is template cell column header type" at bounding box center [248, 244] width 15 height 15
